Goal: Task Accomplishment & Management: Manage account settings

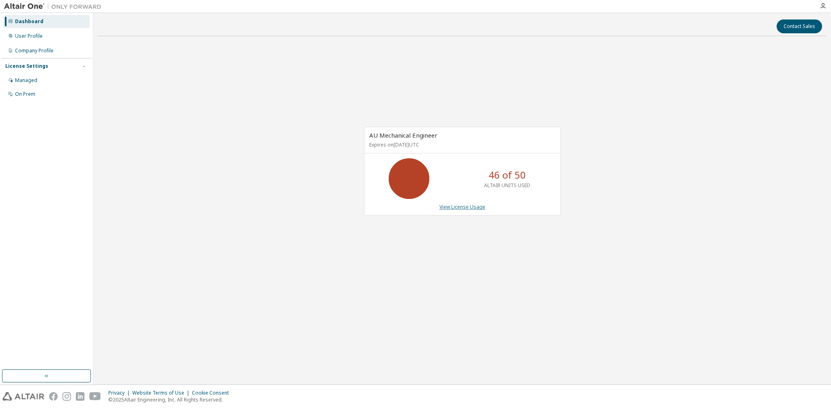
click at [476, 206] on link "View License Usage" at bounding box center [462, 206] width 46 height 7
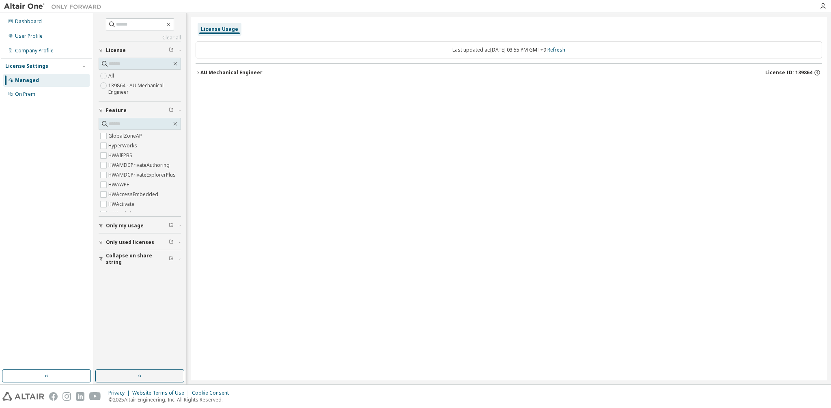
click at [497, 53] on div "Last updated at: Wed 2025-09-10 03:55 PM GMT+9 Refresh" at bounding box center [508, 49] width 626 height 17
click at [239, 75] on div "AU Mechanical Engineer" at bounding box center [231, 72] width 62 height 6
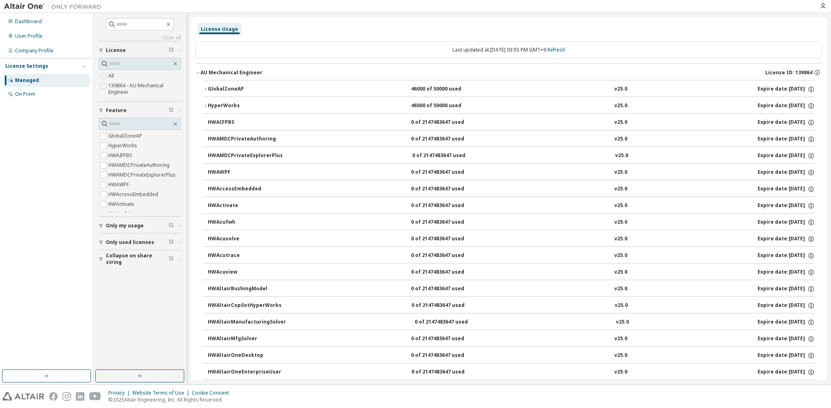
click at [210, 88] on div "GlobalZoneAP" at bounding box center [244, 89] width 73 height 7
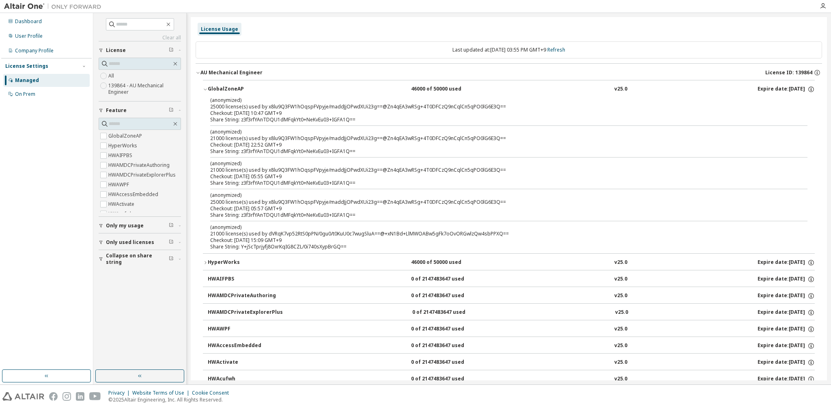
click at [210, 88] on div "GlobalZoneAP" at bounding box center [244, 89] width 73 height 7
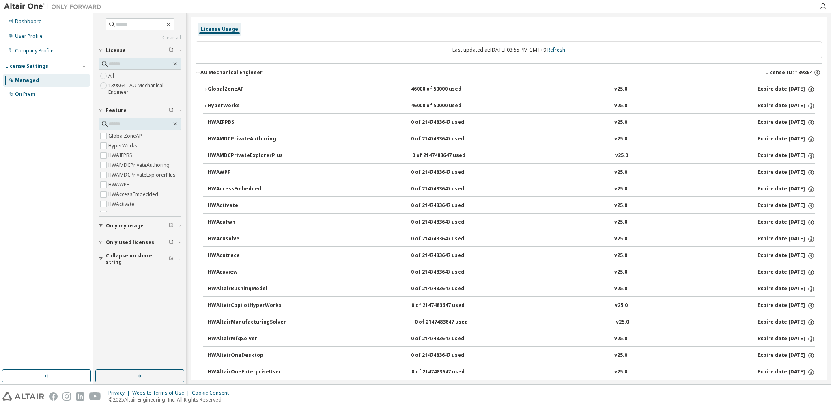
click at [210, 88] on div "GlobalZoneAP" at bounding box center [244, 89] width 73 height 7
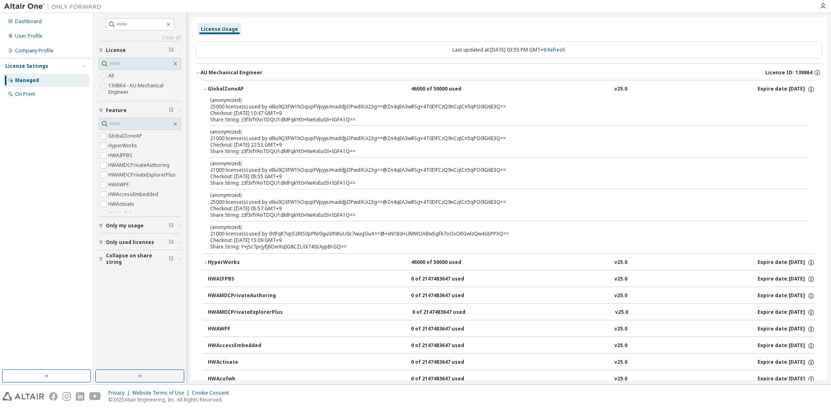
click at [90, 192] on div "Dashboard User Profile Company Profile License Settings Managed On Prem" at bounding box center [46, 191] width 90 height 354
drag, startPoint x: 241, startPoint y: 245, endPoint x: 349, endPoint y: 247, distance: 108.3
click at [349, 247] on div "Share String: Y+jScTprjyfj8OxrKqIG8CZL/0i740sXypBrGQ==" at bounding box center [499, 246] width 578 height 6
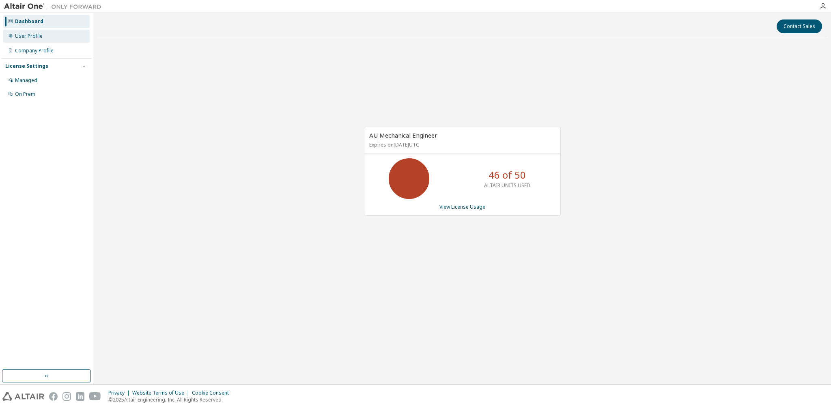
click at [39, 42] on div "User Profile" at bounding box center [46, 36] width 86 height 13
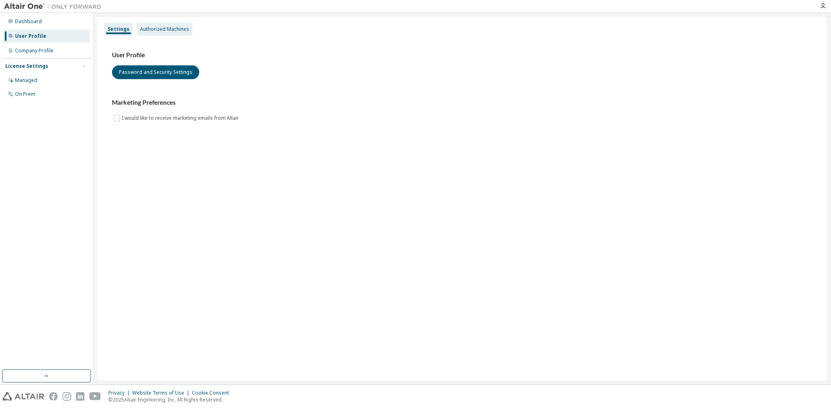
click at [146, 31] on div "Authorized Machines" at bounding box center [164, 29] width 49 height 6
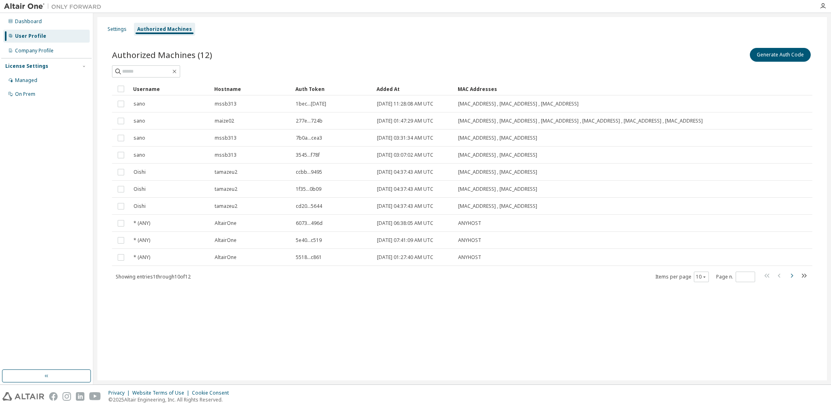
click at [790, 277] on icon "button" at bounding box center [791, 276] width 10 height 10
type input "*"
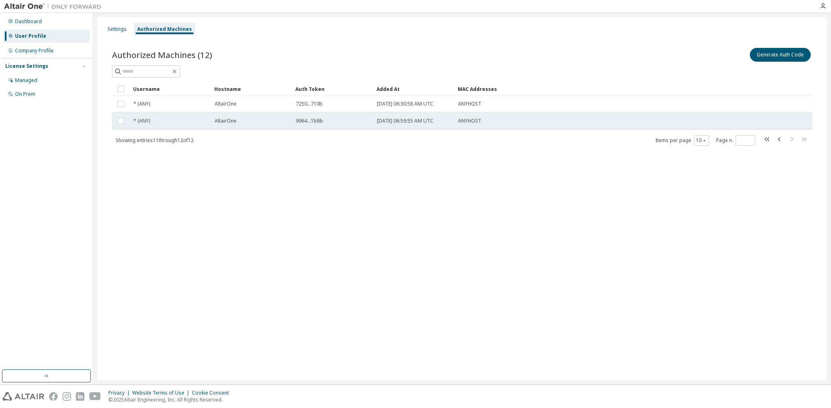
click at [473, 113] on td "ANYHOST" at bounding box center [592, 120] width 276 height 17
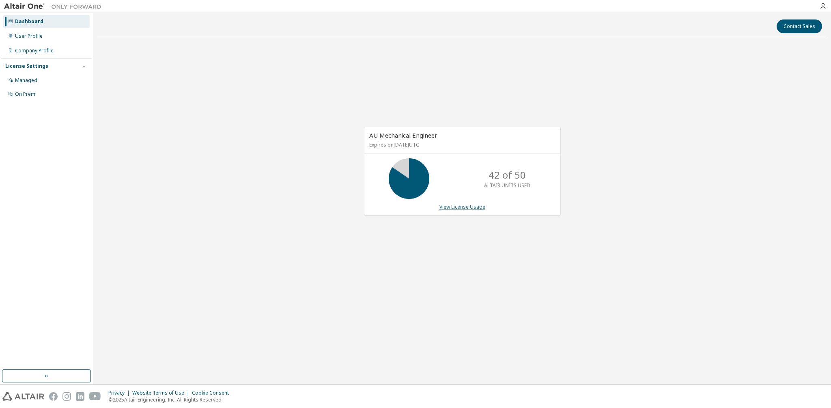
click at [453, 206] on link "View License Usage" at bounding box center [462, 206] width 46 height 7
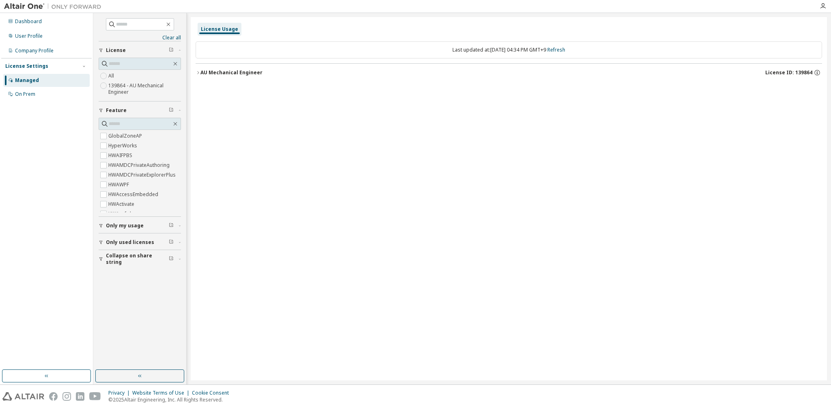
click at [201, 73] on button "AU Mechanical Engineer License ID: 139864" at bounding box center [508, 73] width 626 height 18
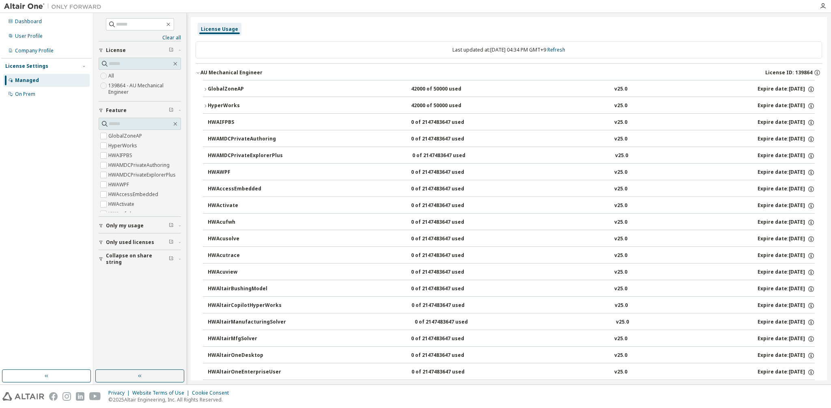
drag, startPoint x: 257, startPoint y: 90, endPoint x: 249, endPoint y: 88, distance: 7.8
click at [257, 90] on div "GlobalZoneAP" at bounding box center [244, 89] width 73 height 7
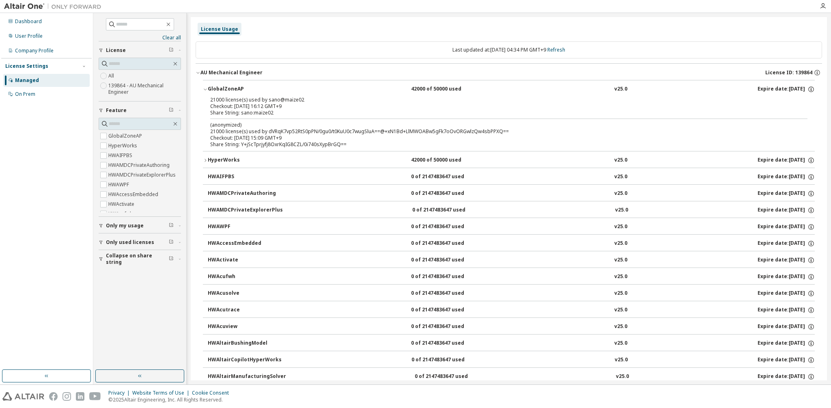
click at [232, 88] on div "GlobalZoneAP" at bounding box center [244, 89] width 73 height 7
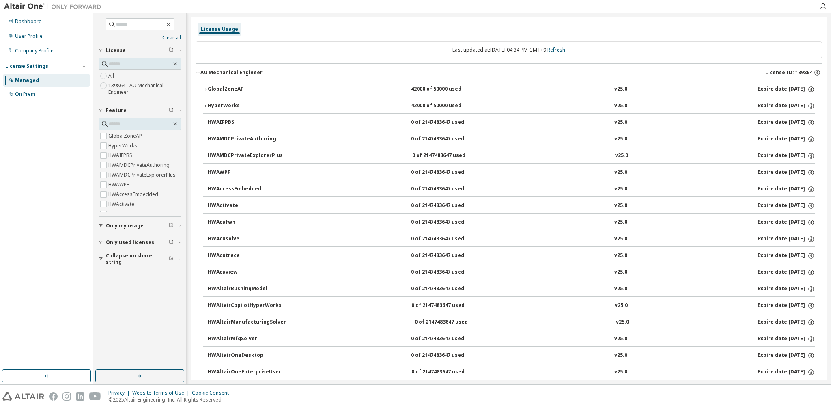
click at [232, 88] on div "GlobalZoneAP" at bounding box center [244, 89] width 73 height 7
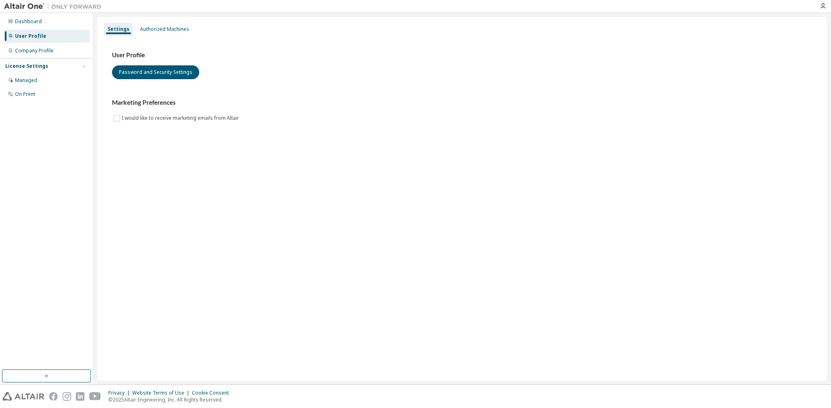
drag, startPoint x: 0, startPoint y: 0, endPoint x: 344, endPoint y: 4, distance: 344.0
click at [344, 4] on div at bounding box center [459, 6] width 709 height 13
